Goal: Task Accomplishment & Management: Complete application form

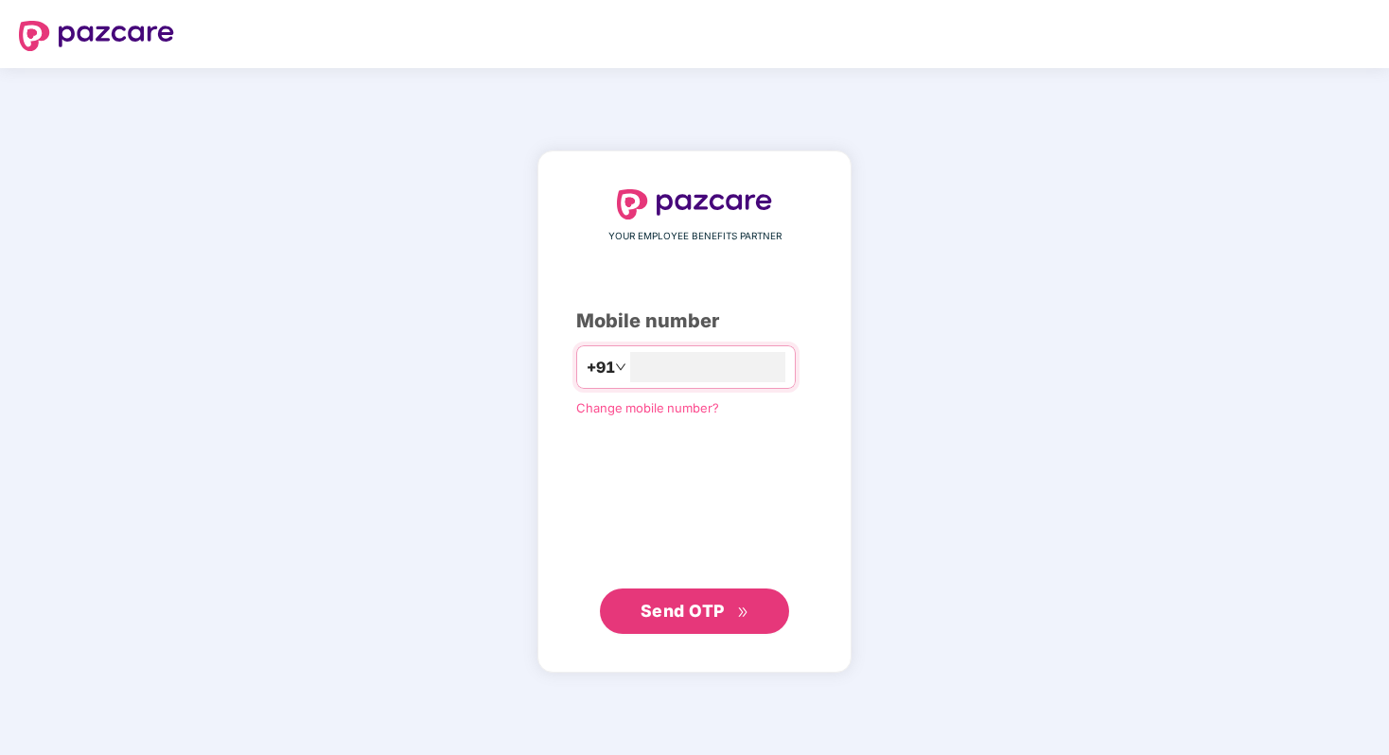
type input "**********"
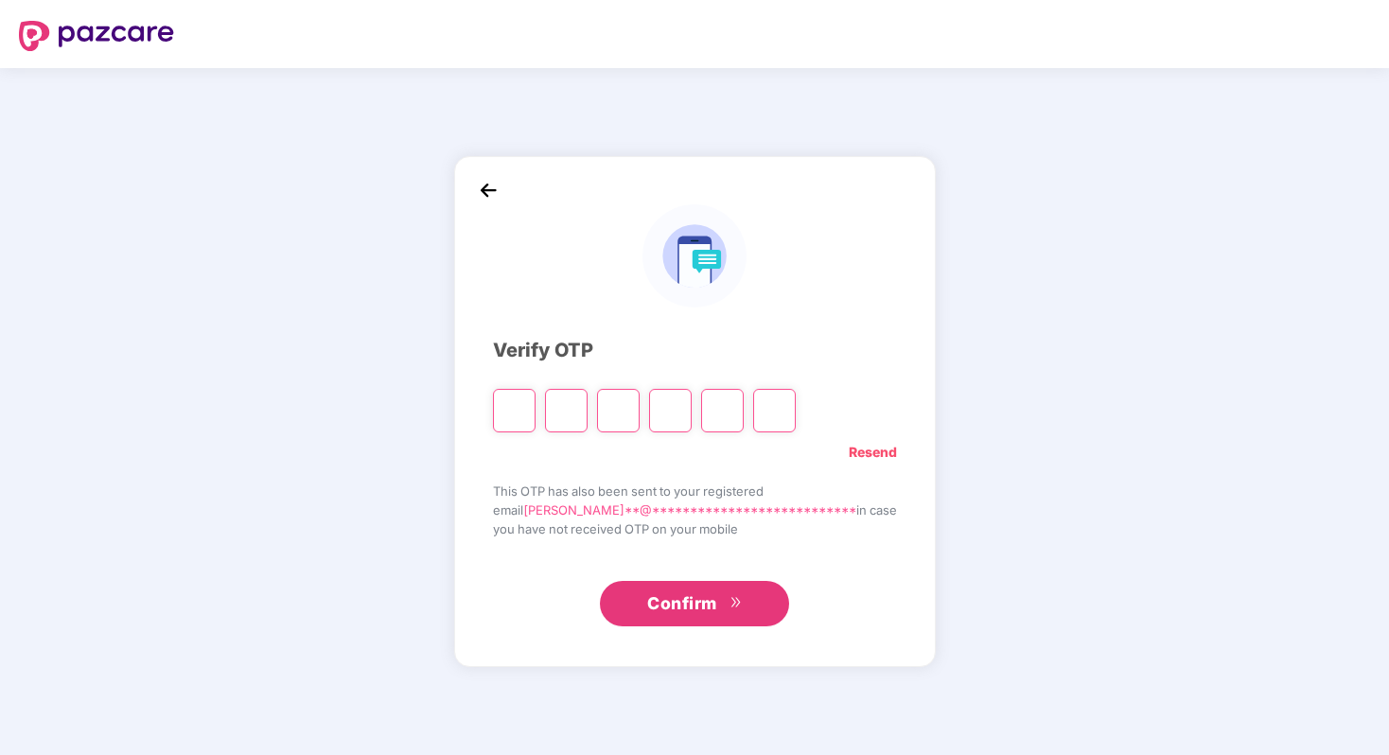
type input "*"
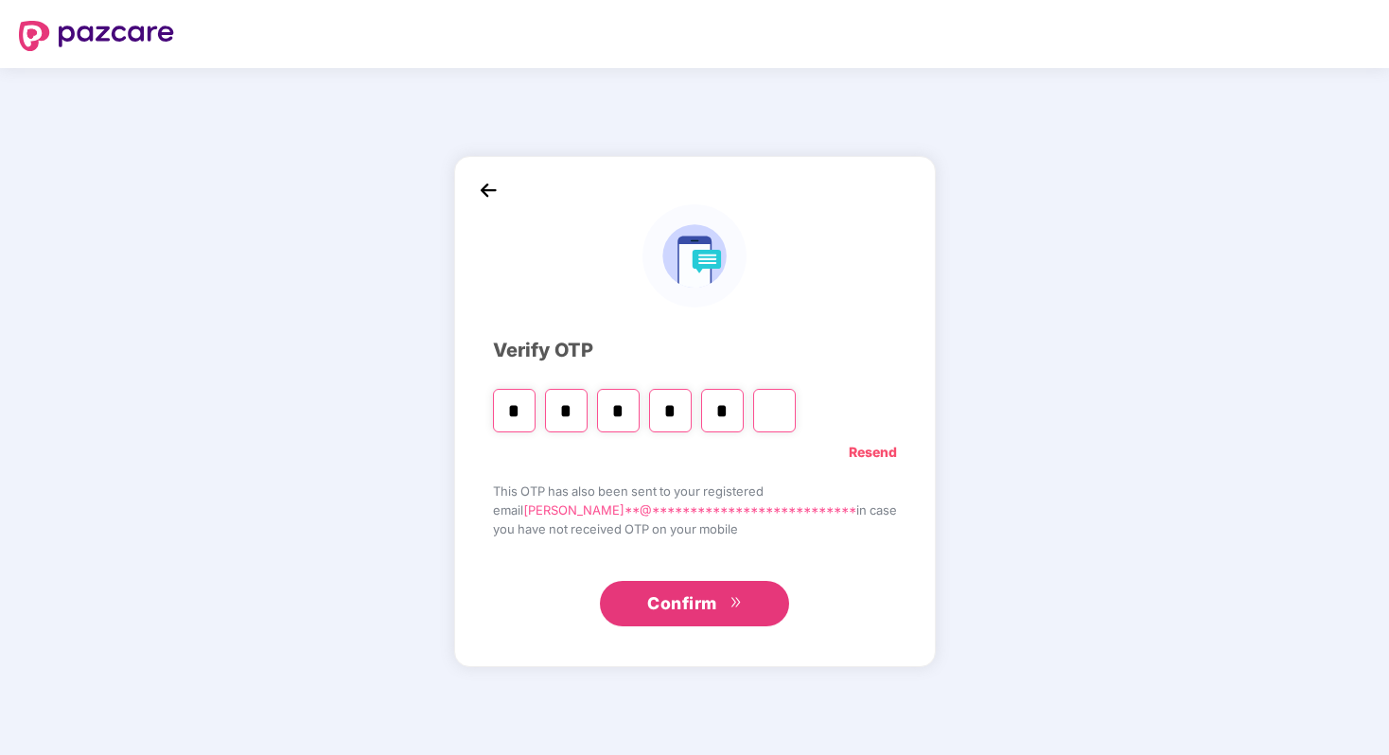
type input "*"
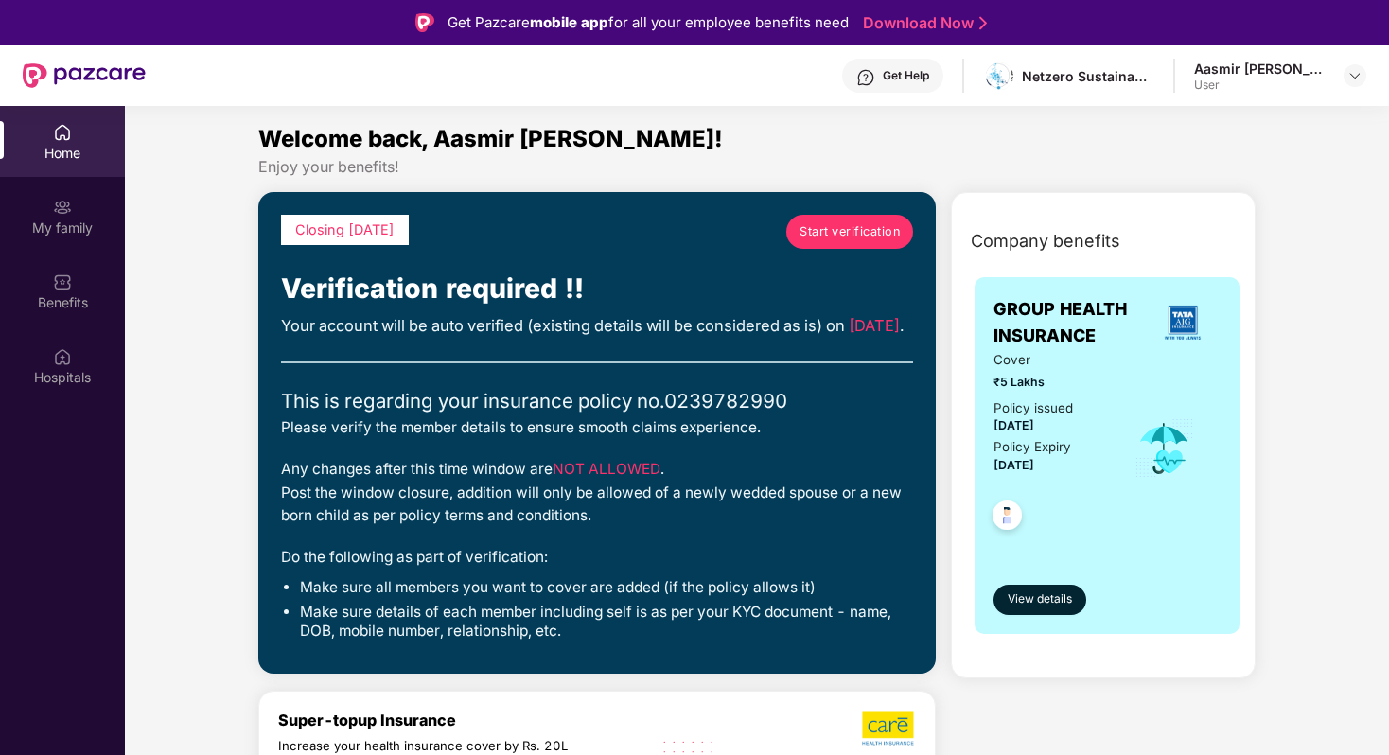
click at [820, 227] on span "Start verification" at bounding box center [850, 231] width 100 height 19
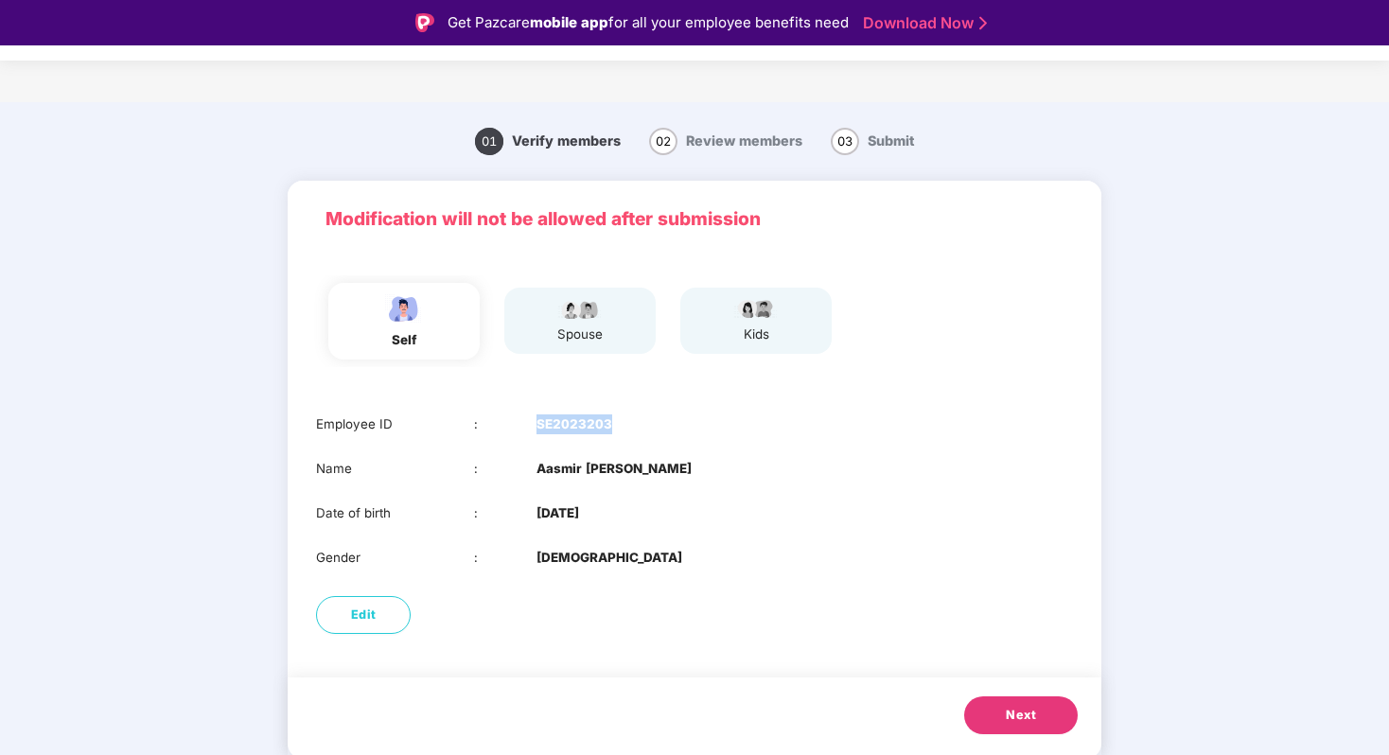
drag, startPoint x: 532, startPoint y: 426, endPoint x: 618, endPoint y: 416, distance: 86.6
click at [618, 416] on div "Employee ID : SE2023203" at bounding box center [694, 425] width 757 height 20
click at [1018, 708] on span "Next" at bounding box center [1021, 715] width 30 height 19
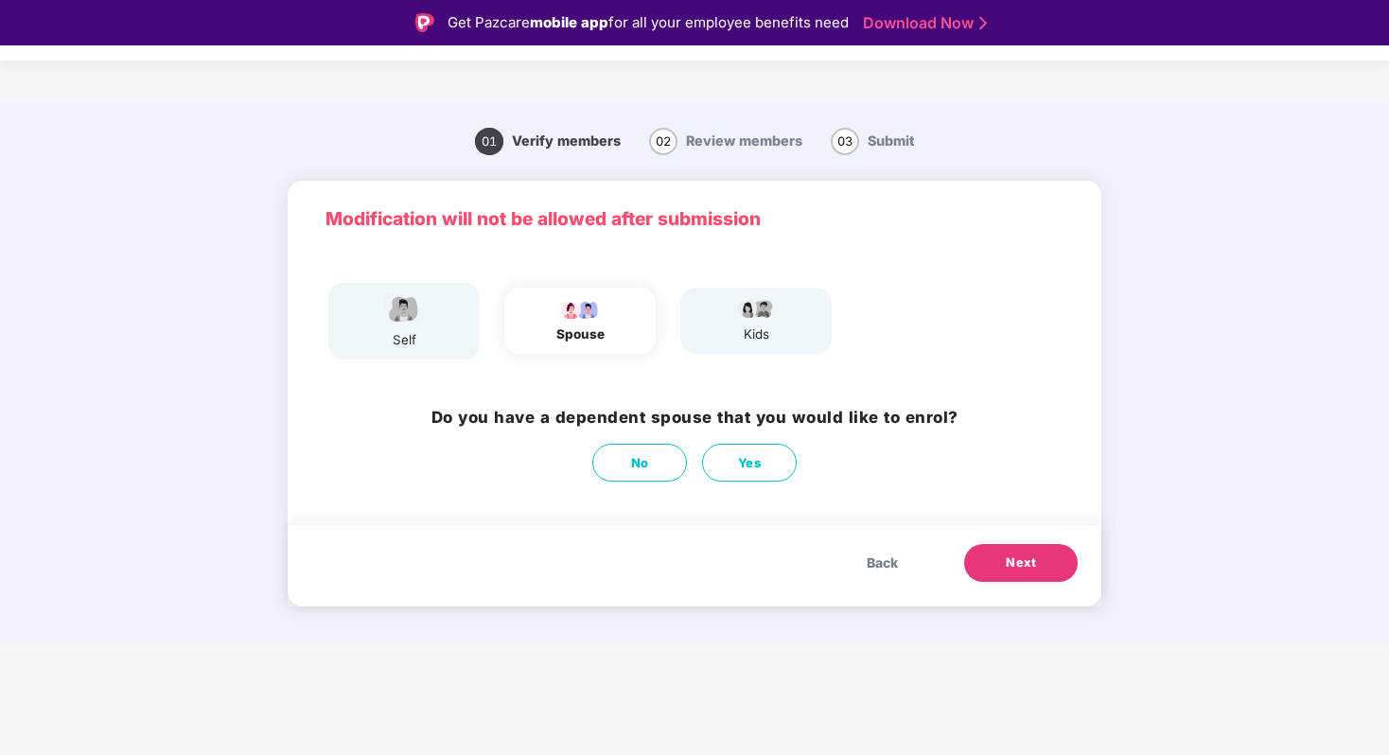
scroll to position [45, 0]
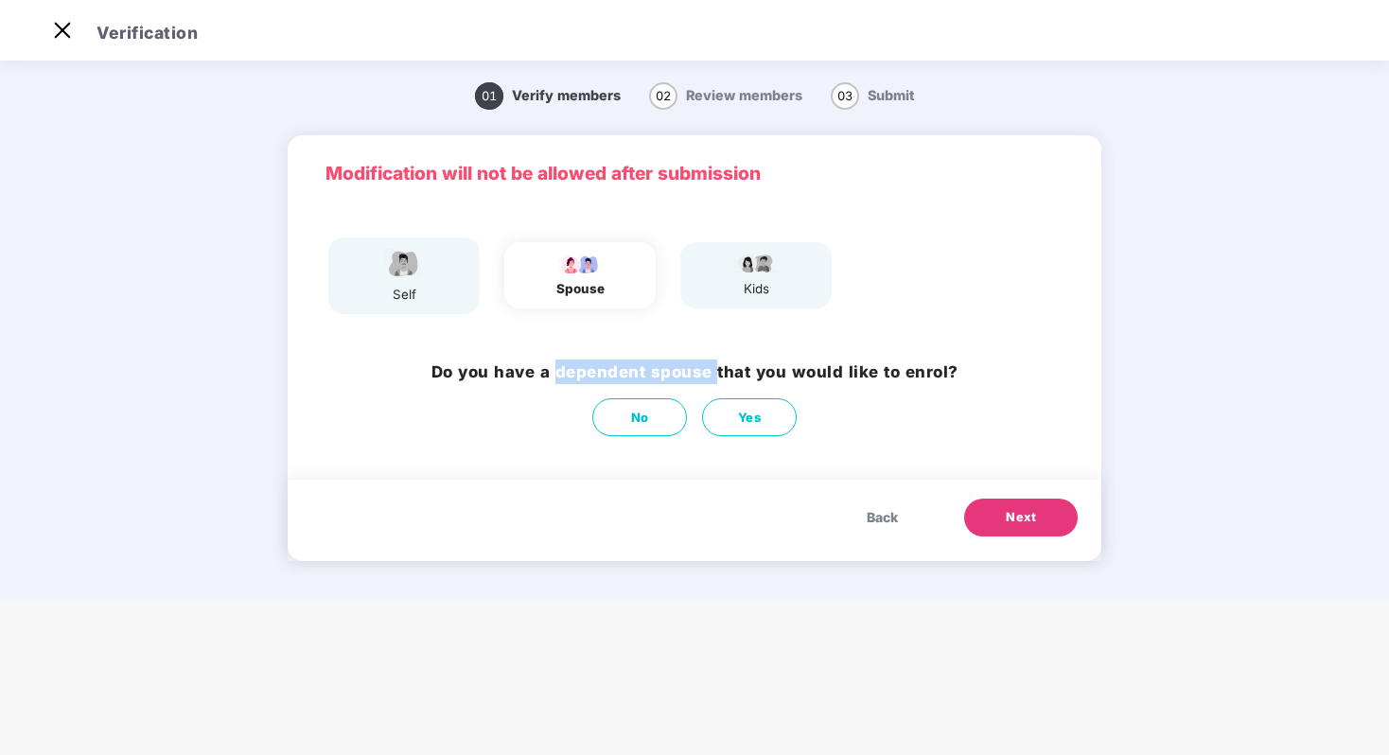
drag, startPoint x: 556, startPoint y: 374, endPoint x: 715, endPoint y: 371, distance: 160.0
click at [715, 371] on h3 "Do you have a dependent spouse that you would like to enrol?" at bounding box center [695, 372] width 527 height 25
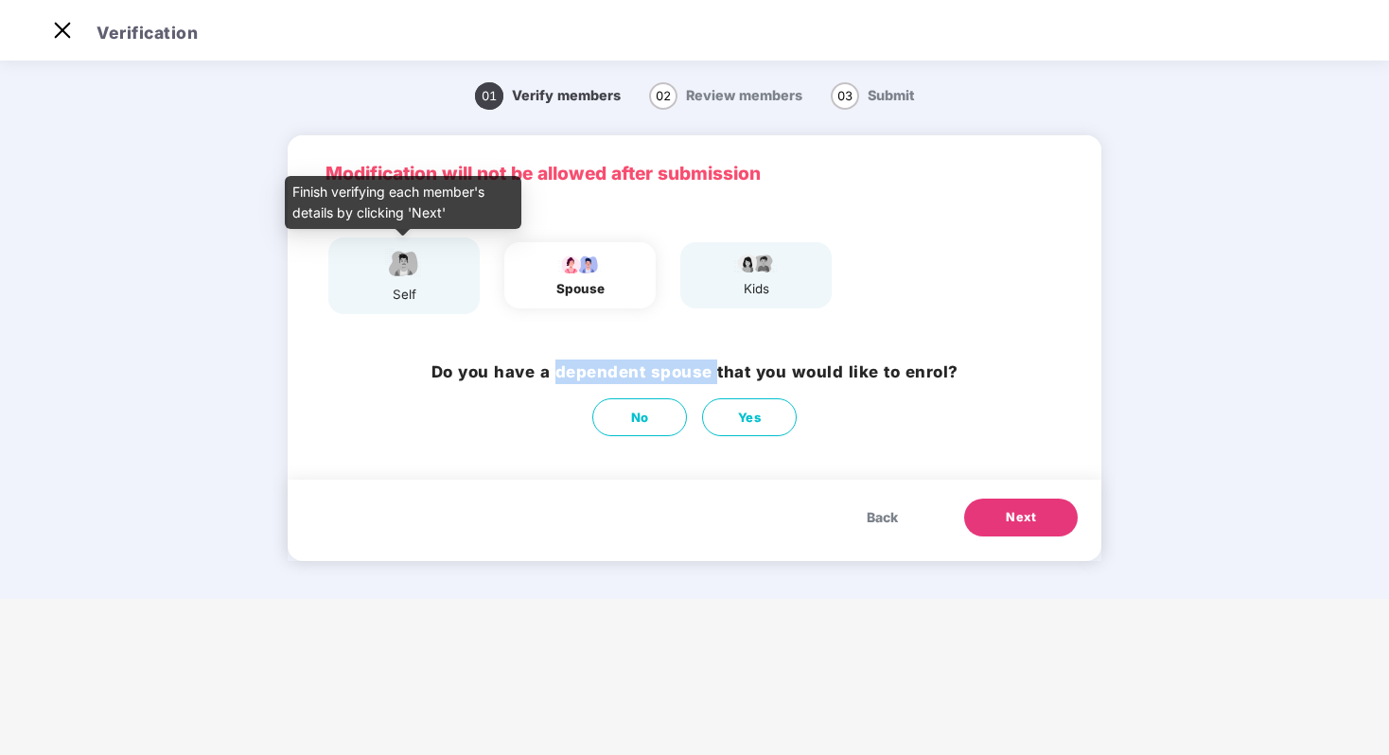
click at [420, 255] on img at bounding box center [403, 263] width 47 height 33
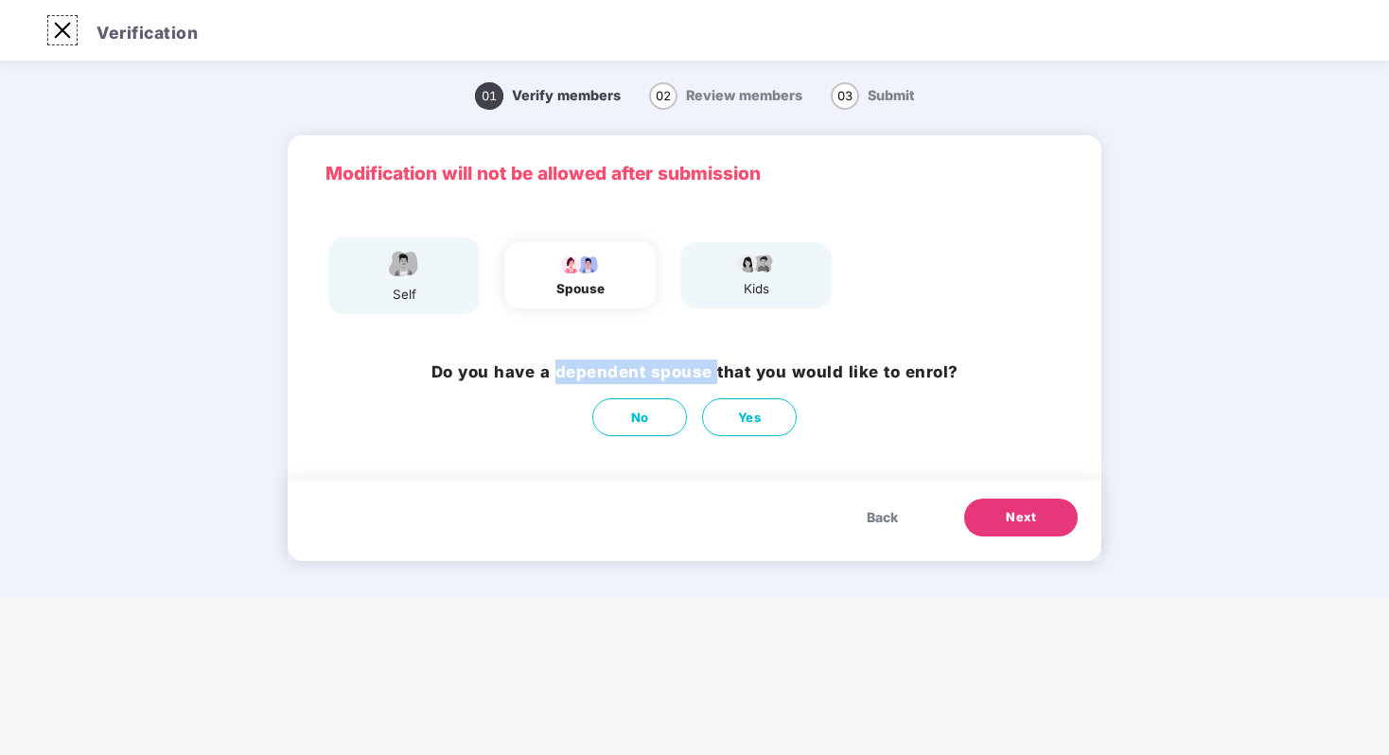
click at [61, 34] on img at bounding box center [62, 30] width 30 height 30
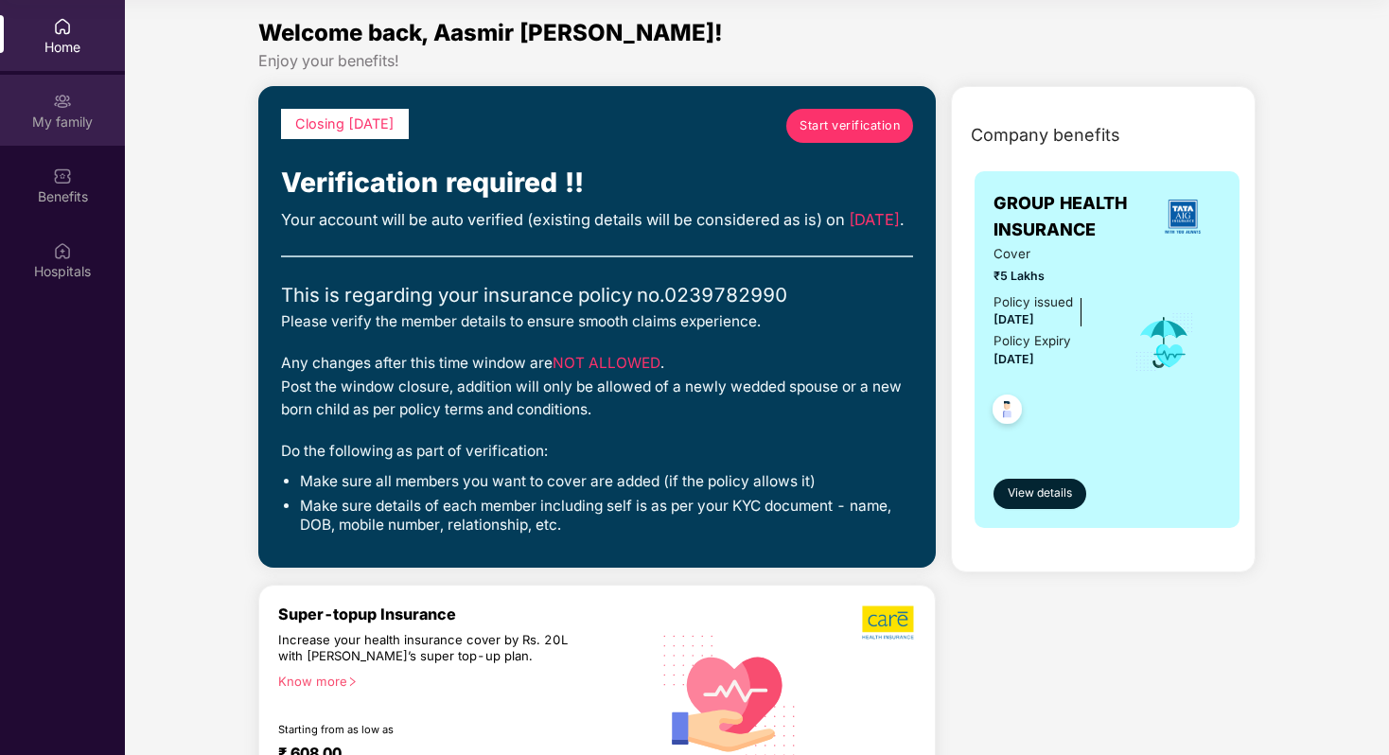
click at [90, 115] on div "My family" at bounding box center [62, 122] width 125 height 19
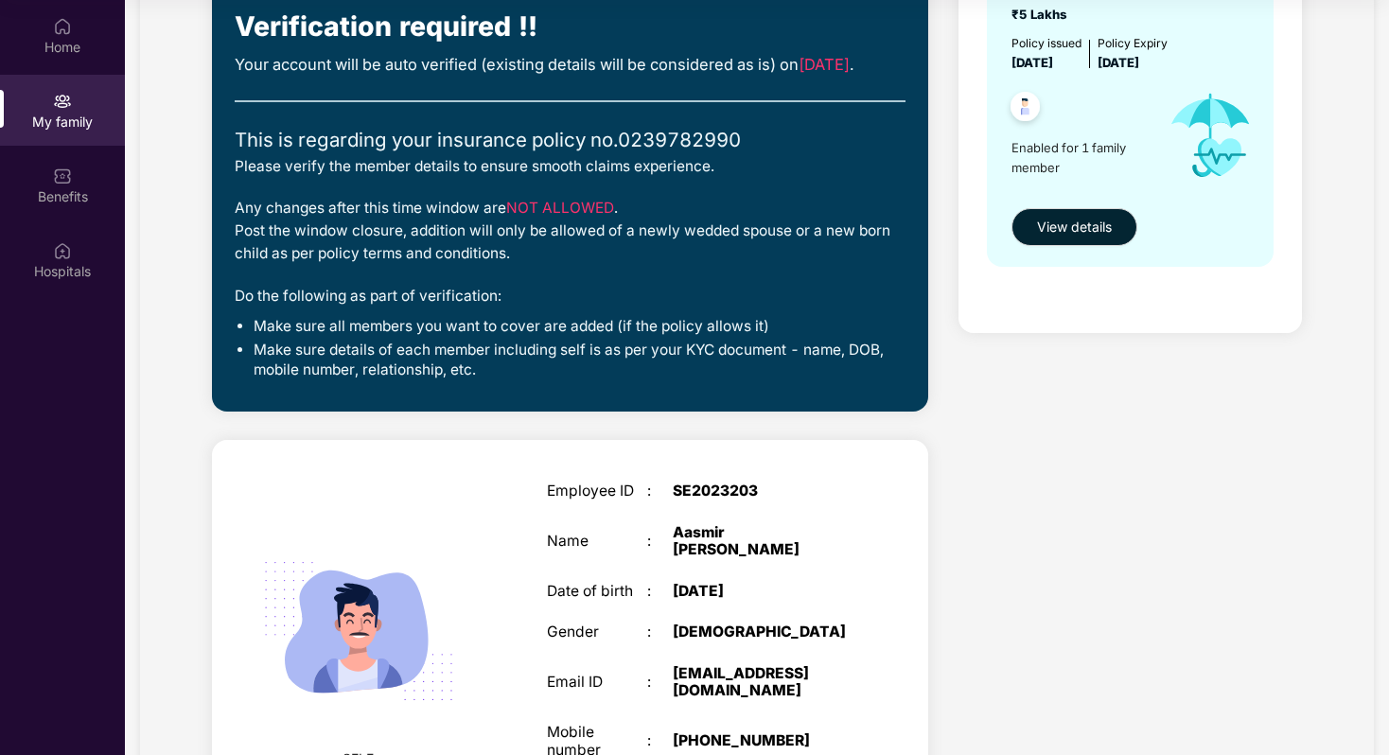
scroll to position [427, 0]
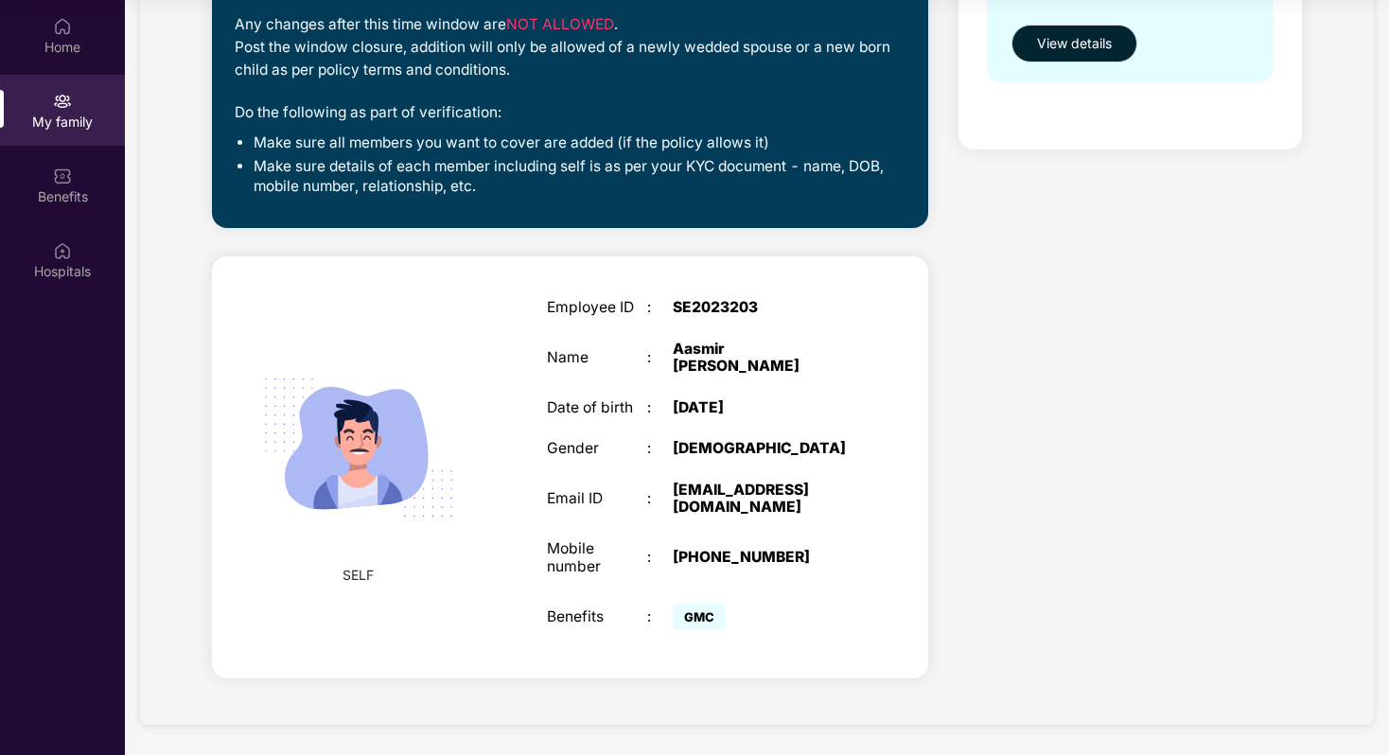
click at [702, 614] on span "GMC" at bounding box center [699, 617] width 53 height 26
click at [752, 594] on div "Employee ID : SE2023203 Name : [PERSON_NAME] Date of birth : [DEMOGRAPHIC_DATA]…" at bounding box center [697, 466] width 339 height 383
click at [699, 620] on span "GMC" at bounding box center [699, 617] width 53 height 26
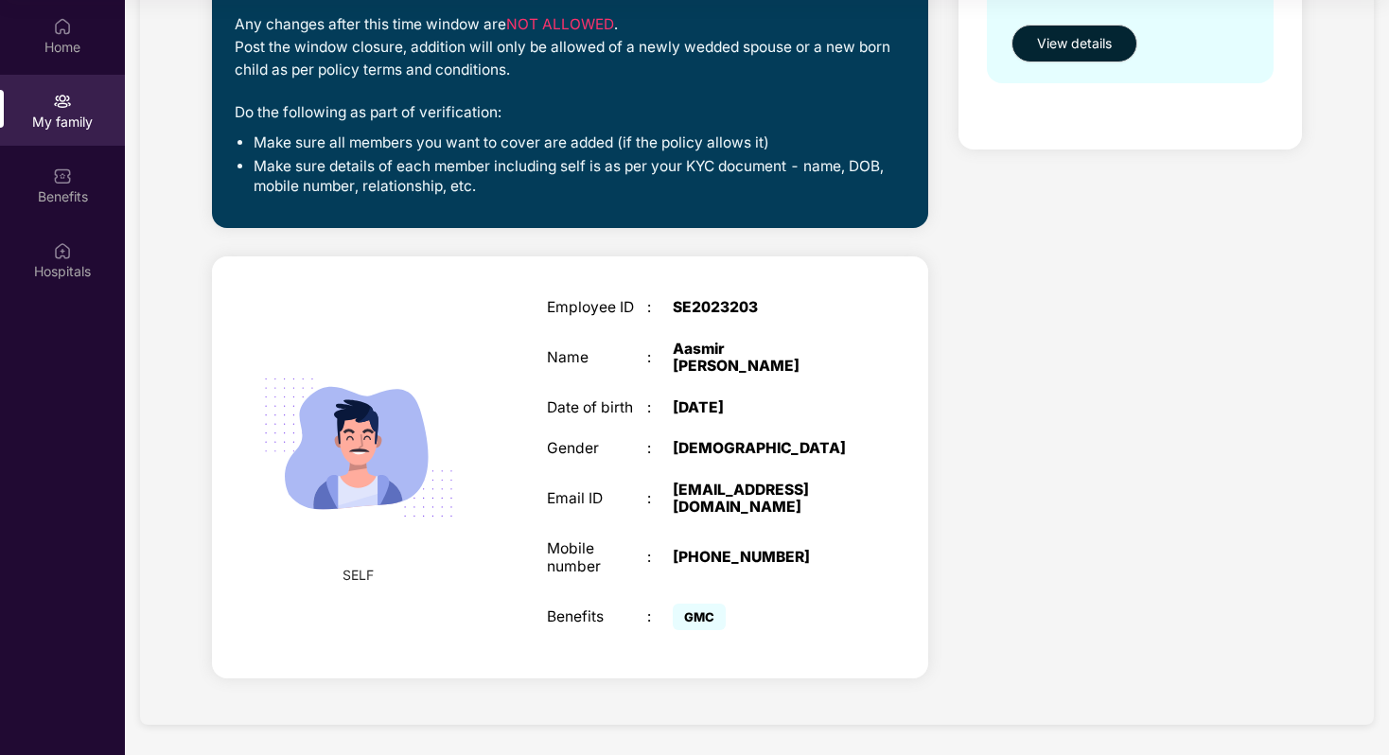
click at [699, 620] on span "GMC" at bounding box center [699, 617] width 53 height 26
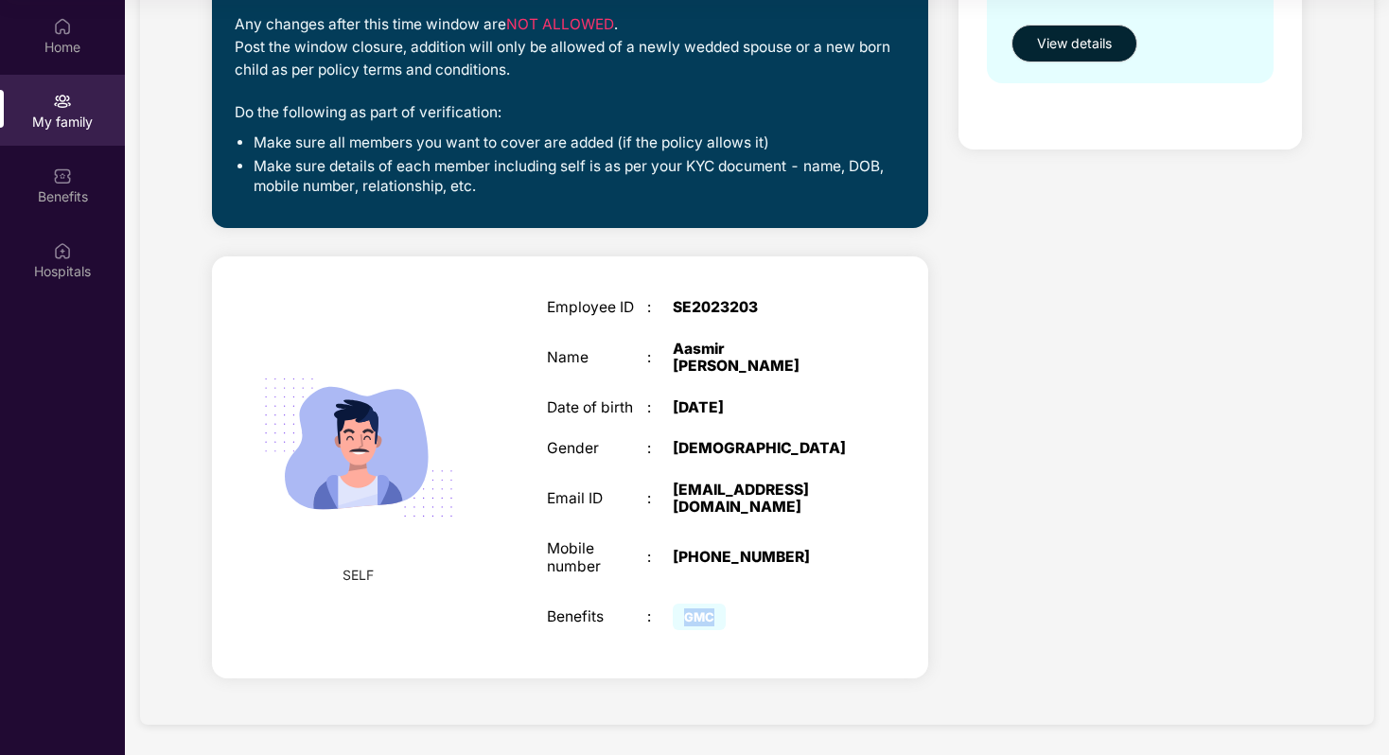
click at [699, 620] on span "GMC" at bounding box center [699, 617] width 53 height 26
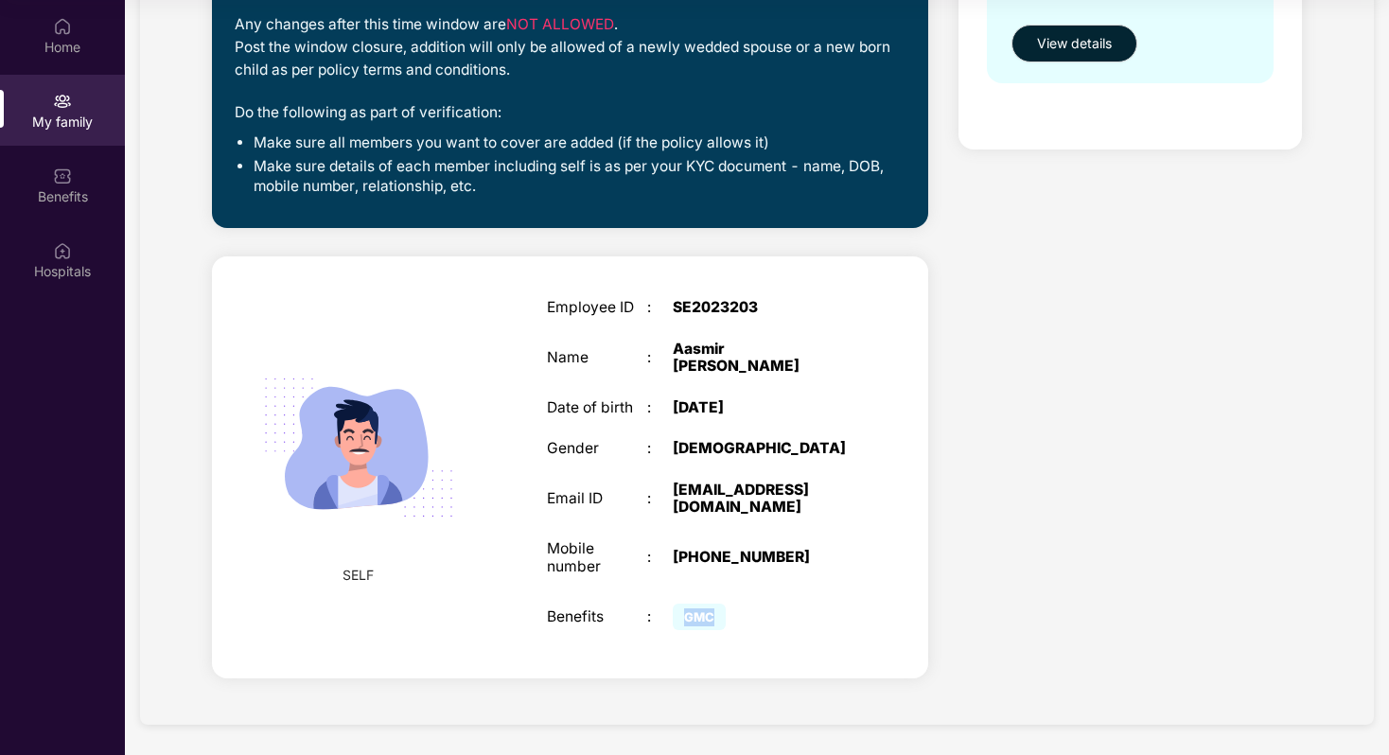
click at [699, 620] on span "GMC" at bounding box center [699, 617] width 53 height 26
